Goal: Information Seeking & Learning: Learn about a topic

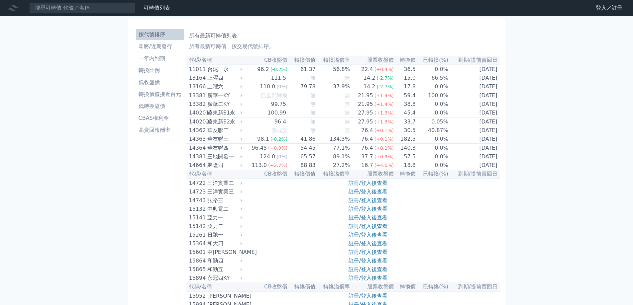
scroll to position [2490, 0]
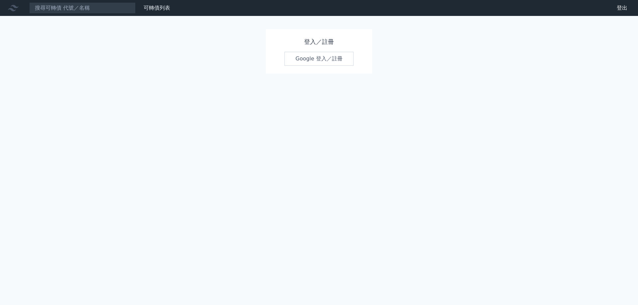
click at [329, 57] on link "Google 登入／註冊" at bounding box center [318, 59] width 69 height 14
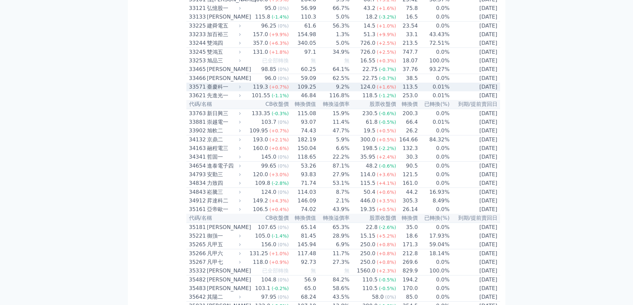
scroll to position [1295, 0]
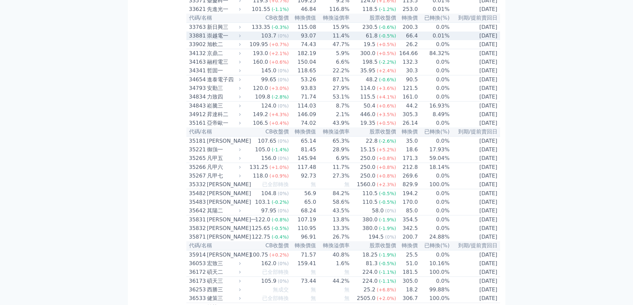
click at [262, 40] on div "103.7" at bounding box center [269, 36] width 18 height 8
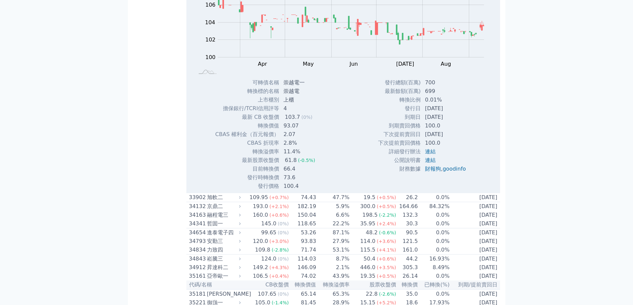
scroll to position [1361, 0]
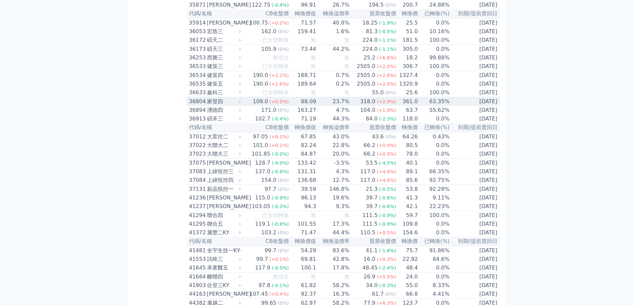
scroll to position [1527, 0]
click at [223, 106] on td "36804 家登四" at bounding box center [214, 101] width 56 height 9
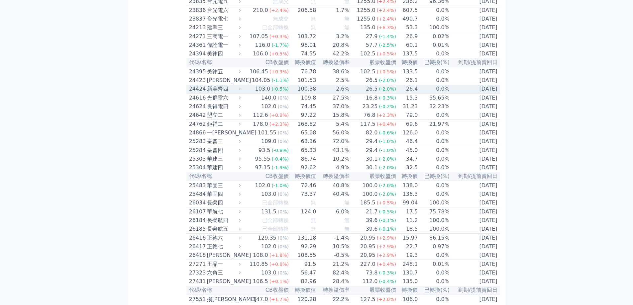
scroll to position [564, 0]
